Goal: Go to known website: Access a specific website the user already knows

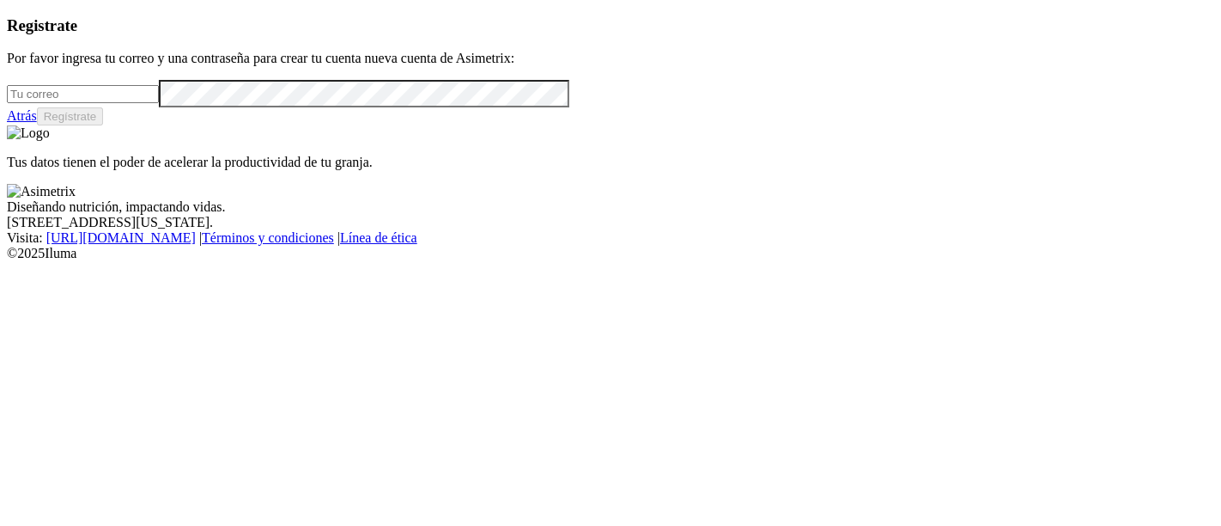
type input "[PERSON_NAME][EMAIL_ADDRESS][PERSON_NAME][DOMAIN_NAME]"
click at [37, 123] on link "Atrás" at bounding box center [22, 115] width 30 height 15
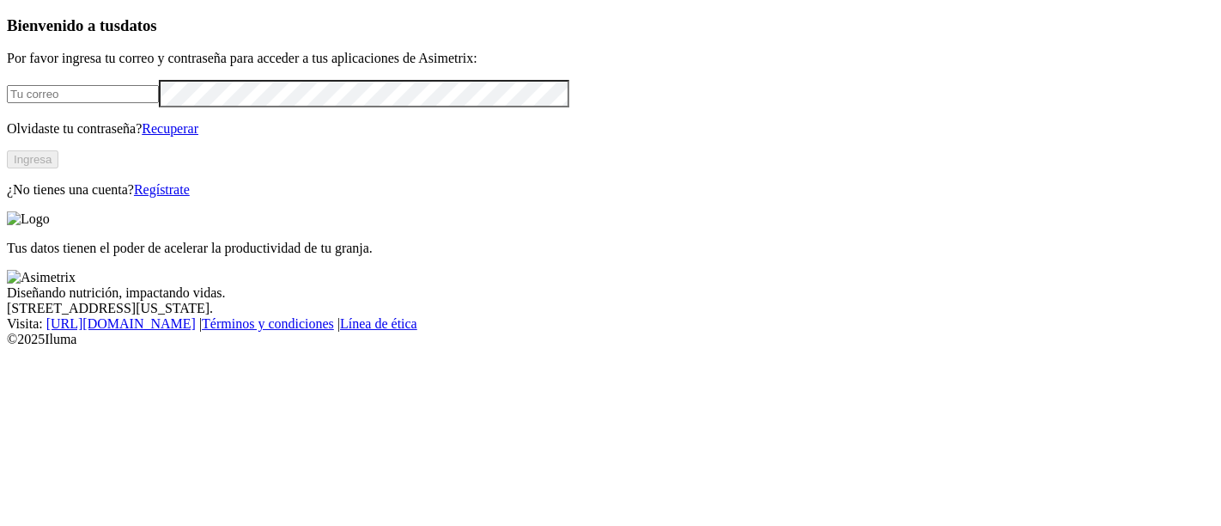
type input "[PERSON_NAME][EMAIL_ADDRESS][PERSON_NAME][DOMAIN_NAME]"
click at [58, 168] on button "Ingresa" at bounding box center [33, 159] width 52 height 18
